Goal: Task Accomplishment & Management: Manage account settings

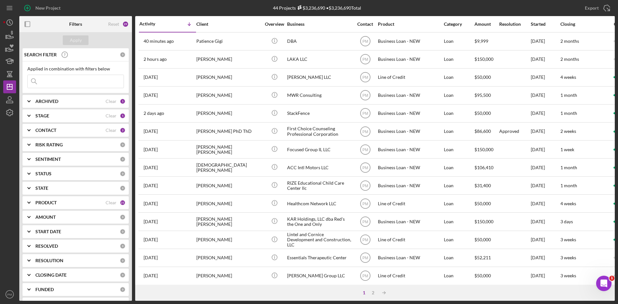
click at [46, 199] on div "PRODUCT Clear 21" at bounding box center [80, 202] width 90 height 13
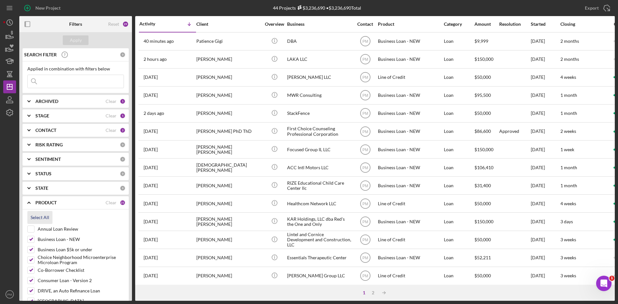
click at [44, 217] on div "Select All" at bounding box center [40, 217] width 19 height 13
checkbox input "true"
click at [71, 85] on input at bounding box center [76, 81] width 96 height 13
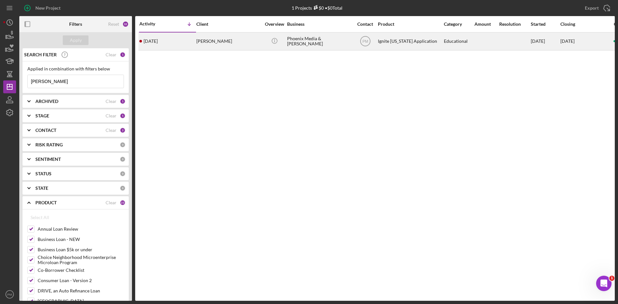
type input "[PERSON_NAME]"
click at [197, 43] on div "[PERSON_NAME]" at bounding box center [228, 41] width 64 height 17
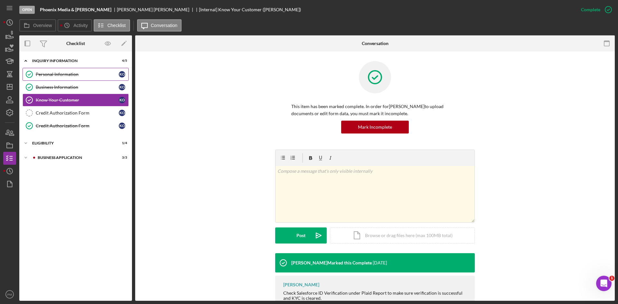
click at [67, 75] on div "Personal Information" at bounding box center [77, 74] width 83 height 5
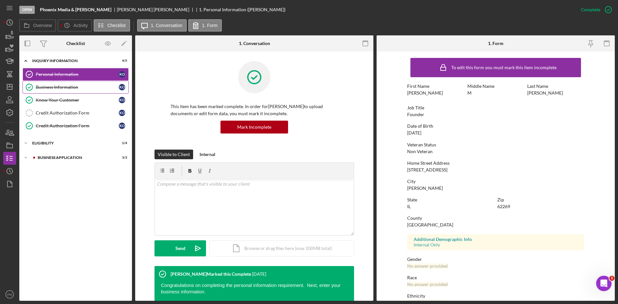
click at [47, 81] on link "Business Information Business Information K O" at bounding box center [76, 87] width 106 height 13
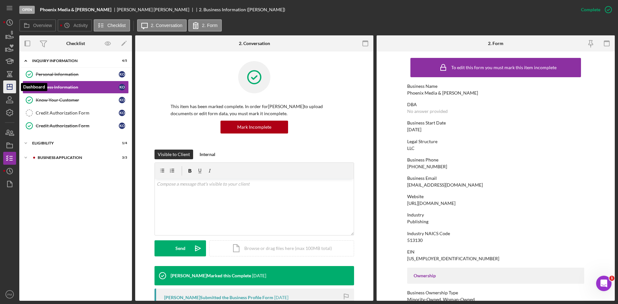
click at [5, 85] on icon "Icon/Dashboard" at bounding box center [10, 87] width 16 height 16
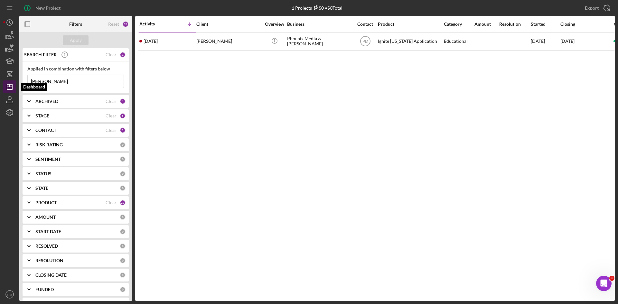
drag, startPoint x: 53, startPoint y: 83, endPoint x: 16, endPoint y: 80, distance: 37.7
click at [16, 80] on div "New Project 1 Projects $0 • $0 Total [PERSON_NAME] Export Icon/Export Filters R…" at bounding box center [308, 150] width 611 height 301
click at [53, 204] on b "PRODUCT" at bounding box center [45, 202] width 21 height 5
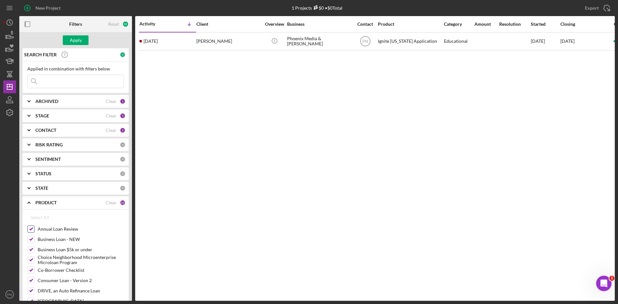
click at [30, 227] on input "Annual Loan Review" at bounding box center [31, 229] width 6 height 6
checkbox input "false"
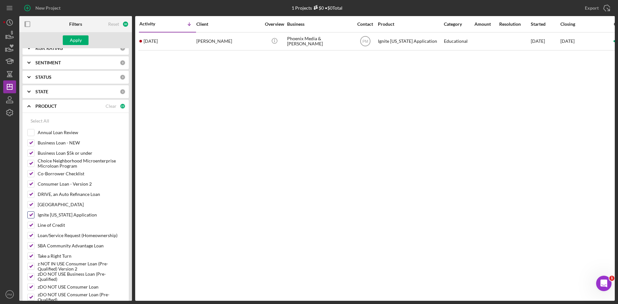
click at [32, 217] on input "Ignite [US_STATE] Application" at bounding box center [31, 215] width 6 height 6
checkbox input "false"
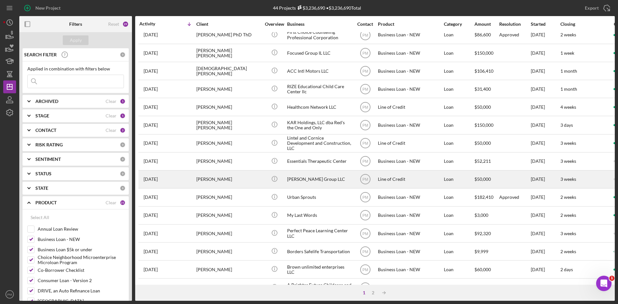
click at [199, 179] on div "[PERSON_NAME]" at bounding box center [228, 179] width 64 height 17
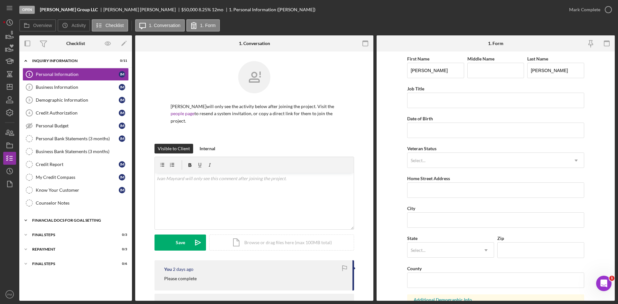
click at [43, 223] on div "Icon/Expander Financial Docs for Goal Setting 0 / 14" at bounding box center [75, 220] width 113 height 13
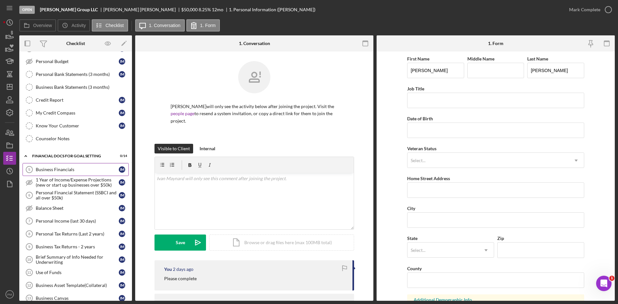
scroll to position [32, 0]
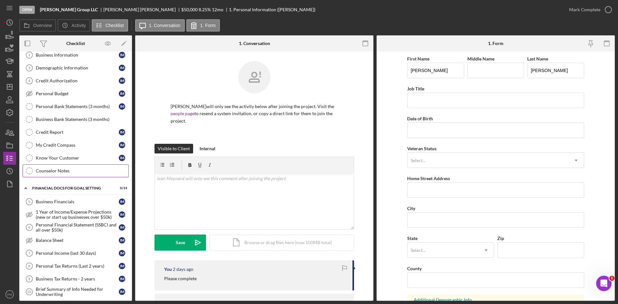
click at [54, 176] on link "Counselor Notes Counselor Notes" at bounding box center [76, 170] width 106 height 13
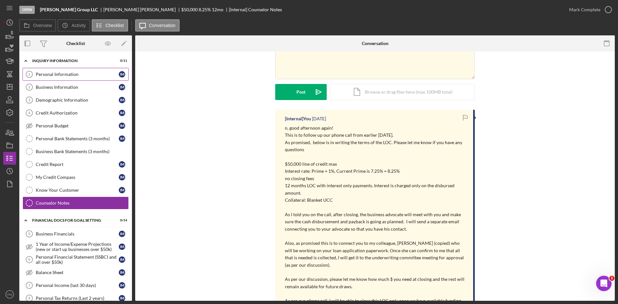
click at [60, 74] on div "Personal Information" at bounding box center [77, 74] width 83 height 5
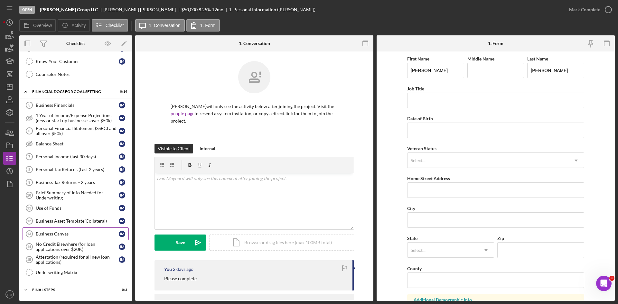
scroll to position [157, 0]
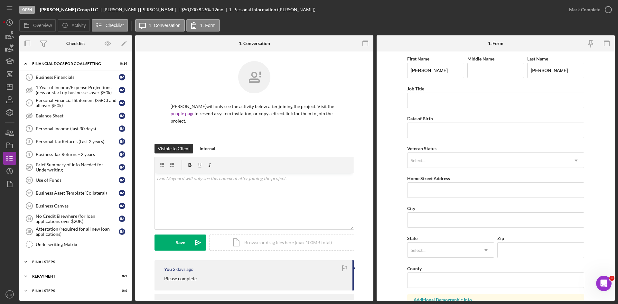
click at [57, 262] on div "FINAL STEPS" at bounding box center [78, 262] width 92 height 4
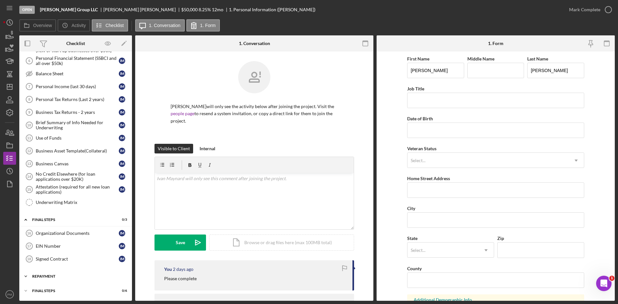
click at [64, 273] on div "Icon/Expander Repayment 0 / 3" at bounding box center [75, 276] width 113 height 13
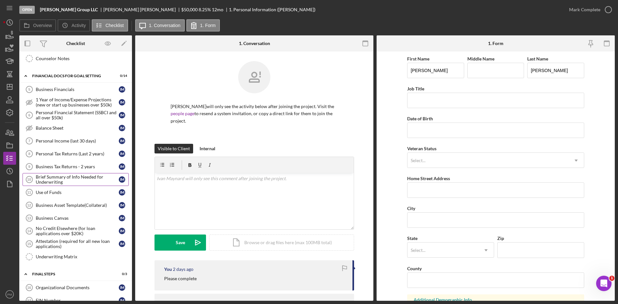
scroll to position [48, 0]
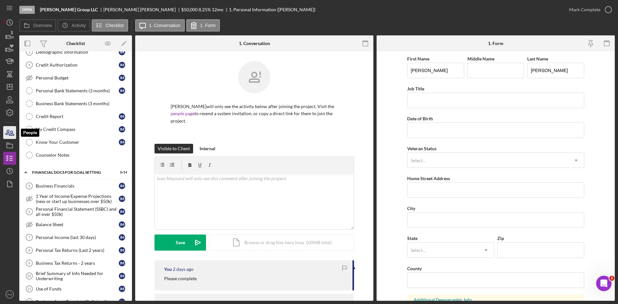
click at [12, 135] on icon "button" at bounding box center [10, 133] width 16 height 16
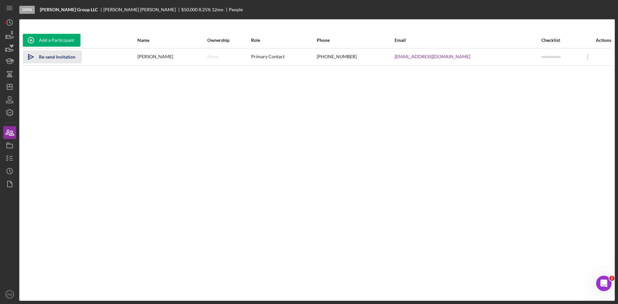
click at [55, 56] on div "Re-send Invitation" at bounding box center [57, 57] width 36 height 13
click at [8, 155] on icon "button" at bounding box center [10, 158] width 16 height 16
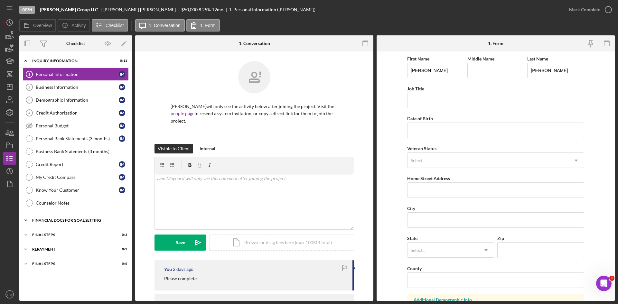
click at [48, 221] on div "Financial Docs for Goal Setting" at bounding box center [78, 220] width 92 height 4
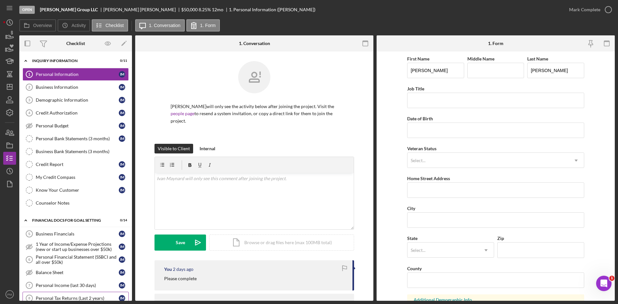
scroll to position [97, 0]
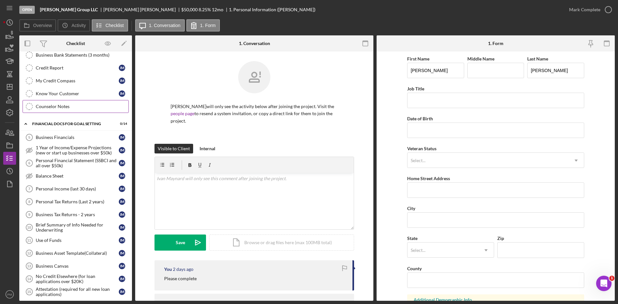
click at [86, 109] on link "Counselor Notes Counselor Notes" at bounding box center [76, 106] width 106 height 13
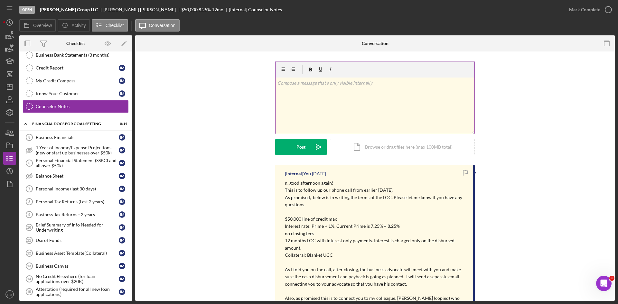
click at [345, 113] on div "v Color teal Color pink Remove color Add row above Add row below Add column bef…" at bounding box center [374, 106] width 199 height 56
click at [320, 112] on div "v Color teal Color pink Remove color Add row above Add row below Add column bef…" at bounding box center [374, 106] width 199 height 56
click at [303, 146] on div "Post" at bounding box center [300, 147] width 9 height 16
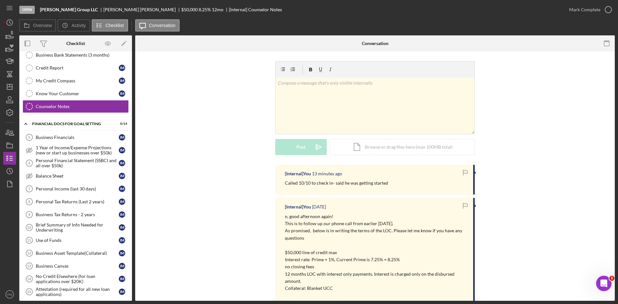
click at [543, 164] on div "v Color teal Color pink Remove color Add row above Add row below Add column bef…" at bounding box center [375, 113] width 460 height 104
click at [9, 89] on icon "Icon/Dashboard" at bounding box center [10, 87] width 16 height 16
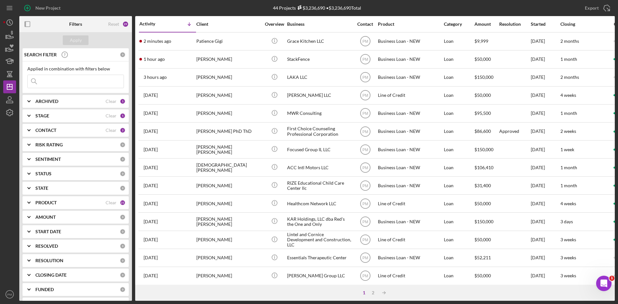
click at [57, 81] on input at bounding box center [76, 81] width 96 height 13
type input "[PERSON_NAME]"
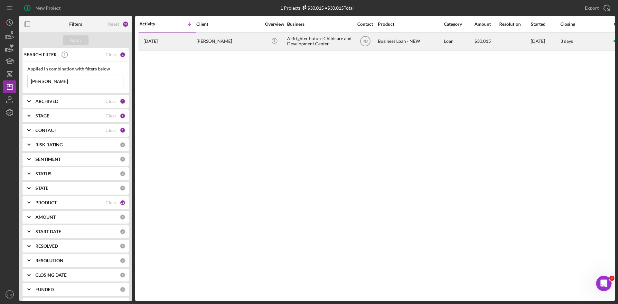
click at [207, 42] on div "[PERSON_NAME]" at bounding box center [228, 41] width 64 height 17
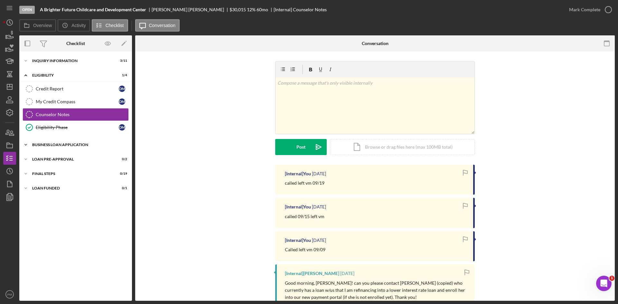
click at [55, 147] on div "Icon/Expander BUSINESS LOAN APPLICATION 1 / 31" at bounding box center [75, 144] width 113 height 13
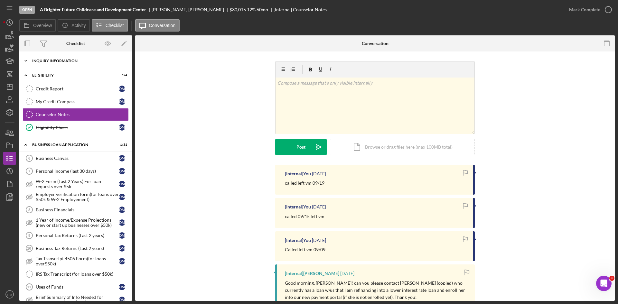
click at [46, 60] on div "INQUIRY INFORMATION" at bounding box center [78, 61] width 92 height 4
